Goal: Transaction & Acquisition: Purchase product/service

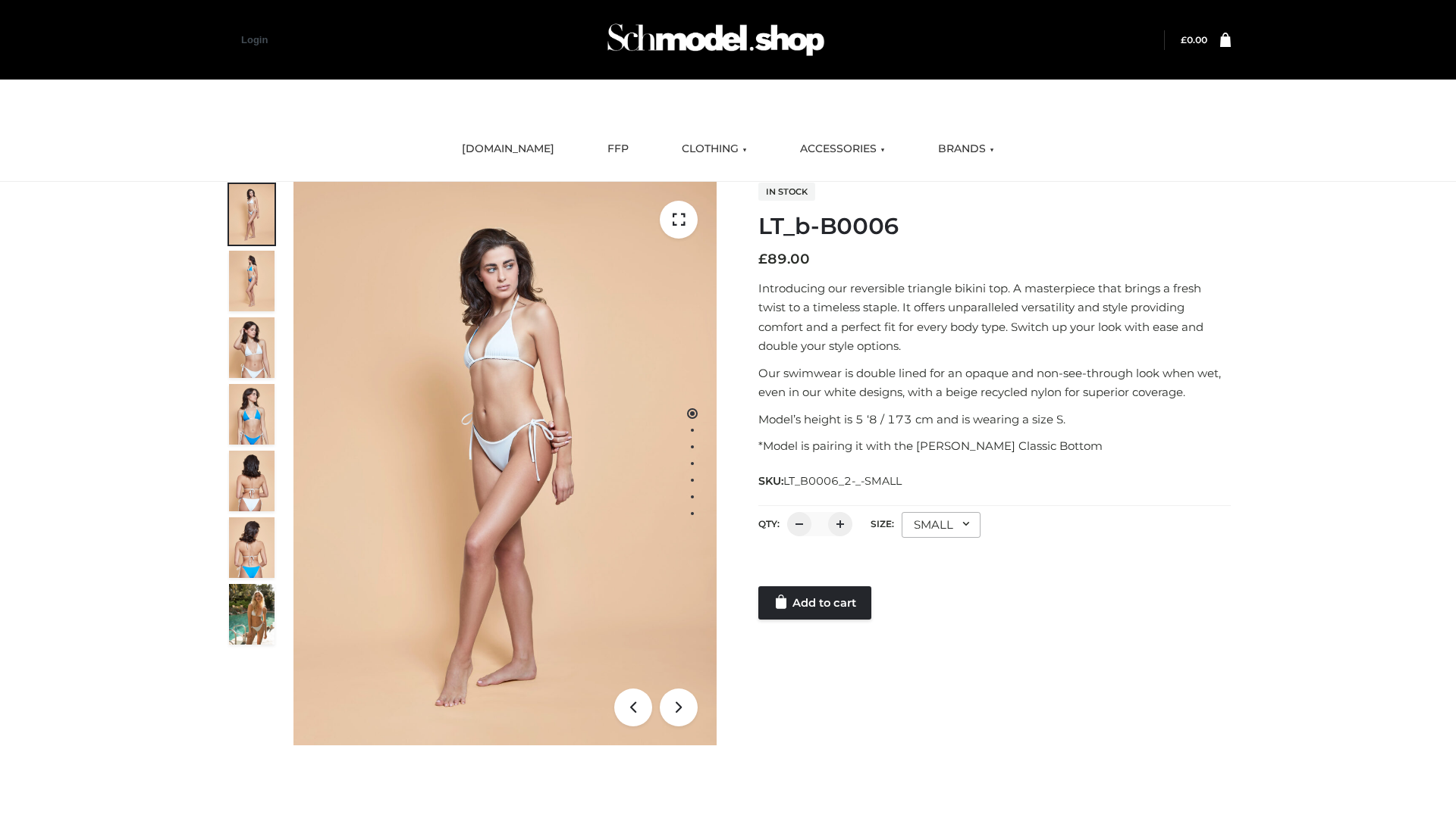
click at [816, 603] on link "Add to cart" at bounding box center [815, 603] width 113 height 33
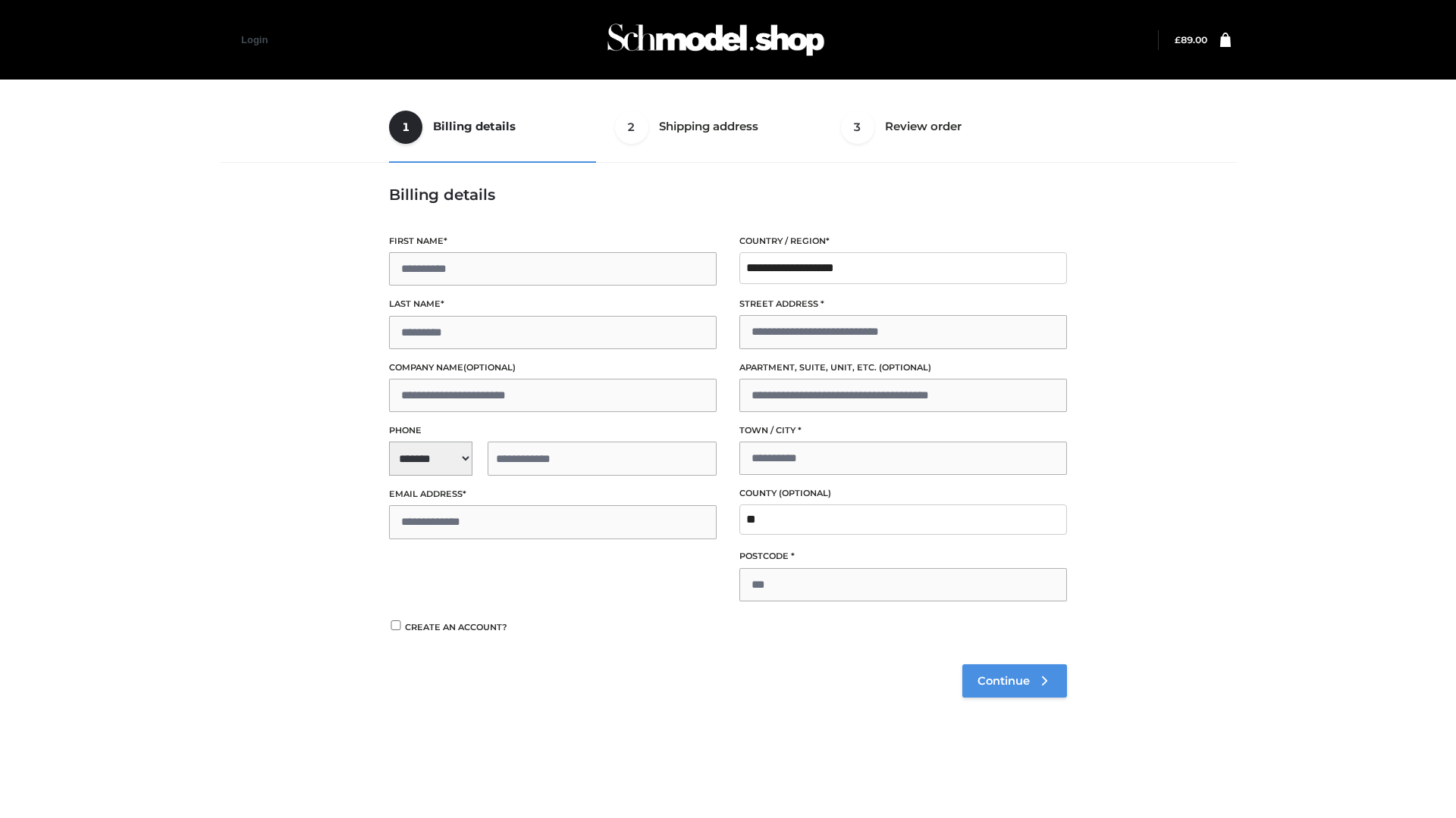
click at [1014, 681] on span "Continue" at bounding box center [1003, 681] width 52 height 14
click at [437, 639] on button "Place order" at bounding box center [437, 639] width 98 height 33
